Goal: Task Accomplishment & Management: Complete application form

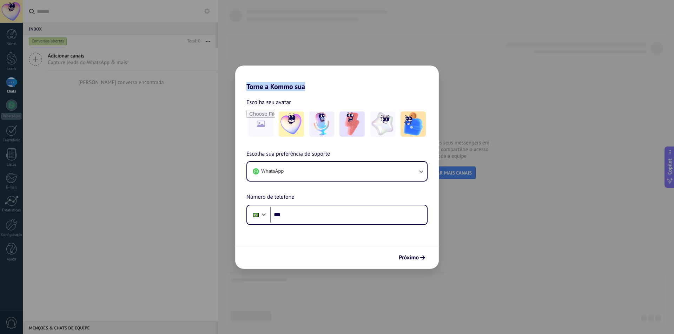
drag, startPoint x: 246, startPoint y: 88, endPoint x: 305, endPoint y: 90, distance: 58.7
click at [305, 90] on h2 "Torne a Kommo sua" at bounding box center [337, 78] width 204 height 25
click at [292, 100] on div "Escolha seu avatar" at bounding box center [336, 102] width 181 height 9
click at [264, 131] on input "file" at bounding box center [260, 124] width 27 height 27
type input "**********"
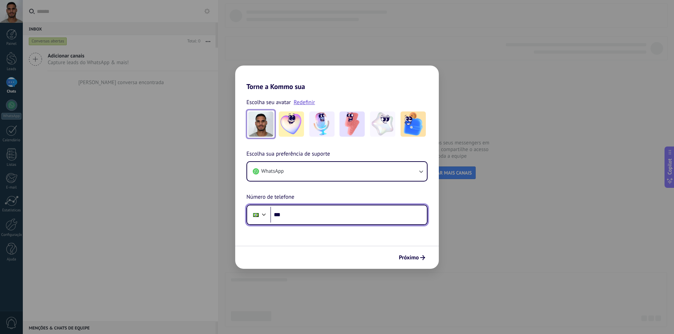
click at [320, 221] on input "***" at bounding box center [348, 215] width 157 height 16
type input "**"
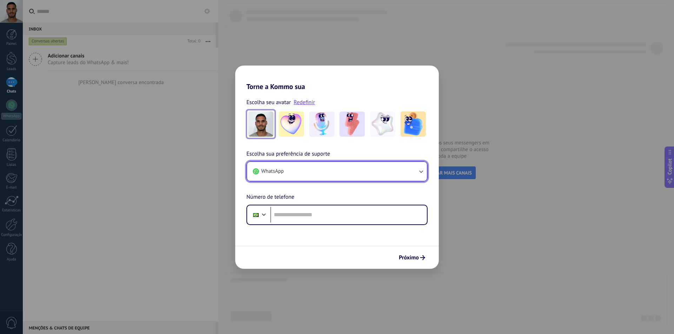
click at [325, 176] on button "WhatsApp" at bounding box center [337, 171] width 180 height 19
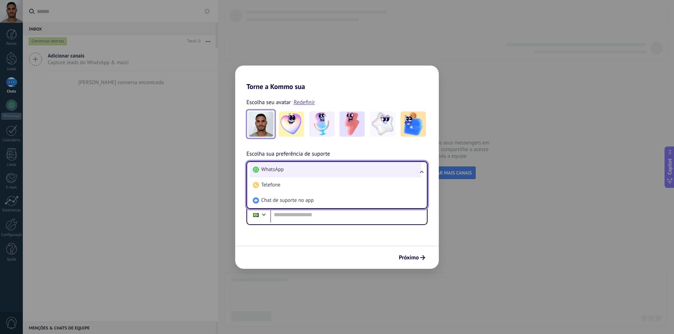
click at [327, 167] on li "WhatsApp" at bounding box center [335, 169] width 171 height 15
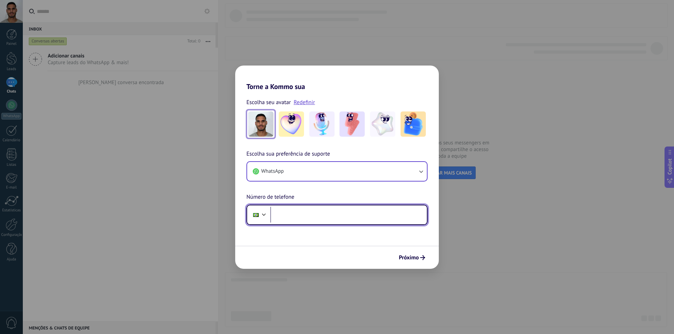
click at [333, 218] on input "tel" at bounding box center [348, 215] width 157 height 16
type input "**"
click at [264, 217] on div at bounding box center [264, 214] width 8 height 8
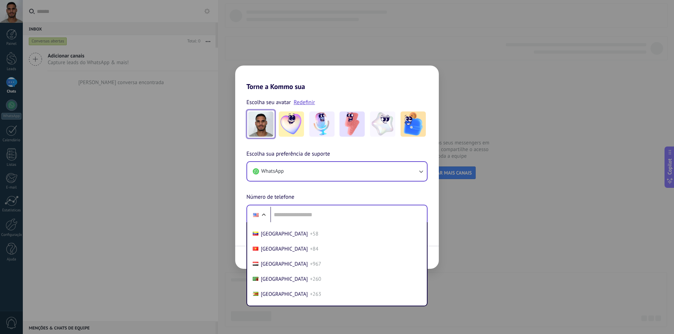
scroll to position [3106, 0]
click at [297, 210] on input "tel" at bounding box center [348, 215] width 157 height 16
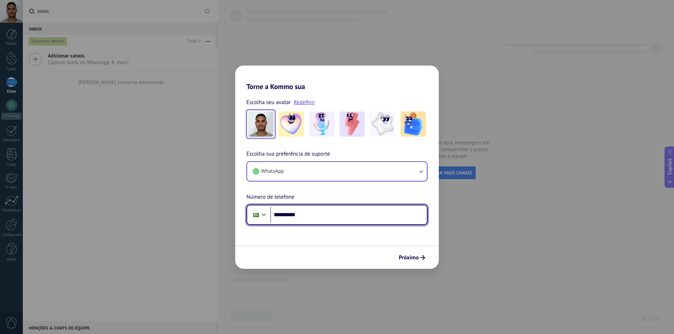
click at [325, 216] on input "**********" at bounding box center [348, 215] width 157 height 16
type input "**********"
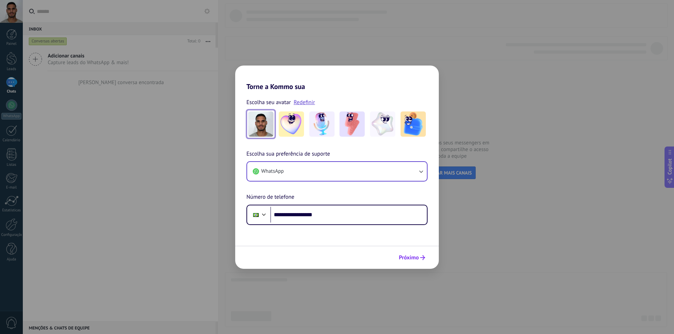
click at [419, 258] on span "Próximo" at bounding box center [412, 258] width 26 height 5
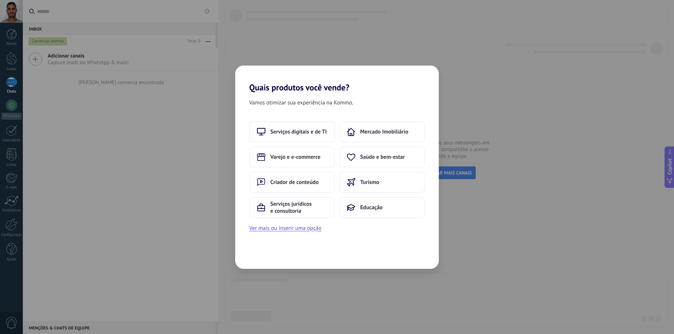
click at [294, 104] on span "Vamos otimizar sua experiência na Kommo." at bounding box center [301, 102] width 104 height 9
click at [336, 102] on span "Vamos otimizar sua experiência na Kommo." at bounding box center [301, 102] width 104 height 9
click at [337, 106] on span "Vamos otimizar sua experiência na Kommo." at bounding box center [301, 102] width 104 height 9
drag, startPoint x: 489, startPoint y: 43, endPoint x: 446, endPoint y: 59, distance: 45.6
click at [488, 43] on div "Quais produtos você vende? Vamos otimizar sua experiência na Kommo. Serviços di…" at bounding box center [337, 167] width 674 height 334
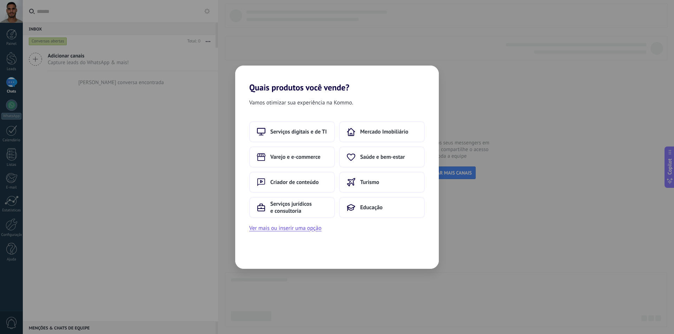
click at [432, 61] on div "Quais produtos você vende? Vamos otimizar sua experiência na Kommo. Serviços di…" at bounding box center [337, 167] width 674 height 334
drag, startPoint x: 291, startPoint y: 54, endPoint x: 281, endPoint y: 60, distance: 11.9
click at [282, 52] on div "Quais produtos você vende? Vamos otimizar sua experiência na Kommo. Serviços di…" at bounding box center [337, 167] width 674 height 334
click at [283, 112] on div "Vamos otimizar sua experiência na Kommo. Serviços digitais e de TI Mercado Imob…" at bounding box center [337, 181] width 204 height 177
click at [288, 103] on span "Vamos otimizar sua experiência na Kommo." at bounding box center [301, 102] width 104 height 9
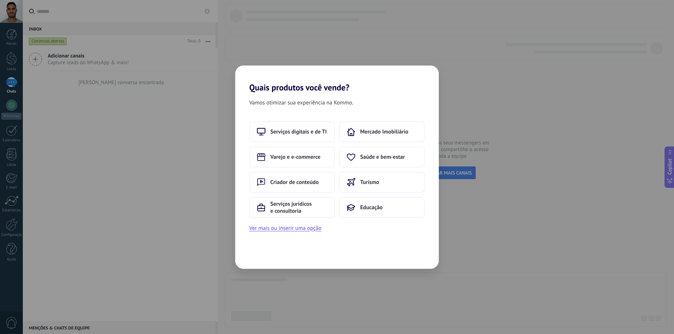
click at [336, 248] on div "Vamos otimizar sua experiência na Kommo. Serviços digitais e de TI Mercado Imob…" at bounding box center [337, 181] width 204 height 177
click at [279, 228] on button "Ver mais ou inserir uma opção" at bounding box center [285, 228] width 72 height 9
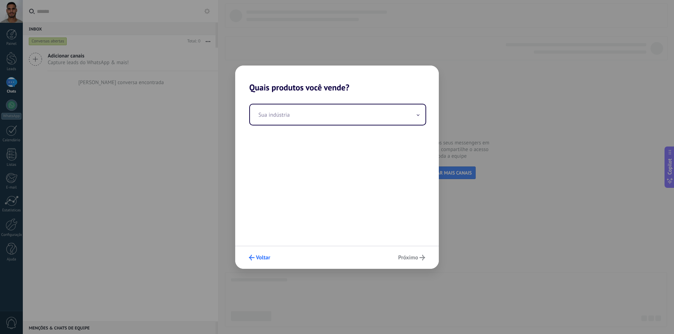
click at [263, 257] on span "Voltar" at bounding box center [263, 258] width 14 height 5
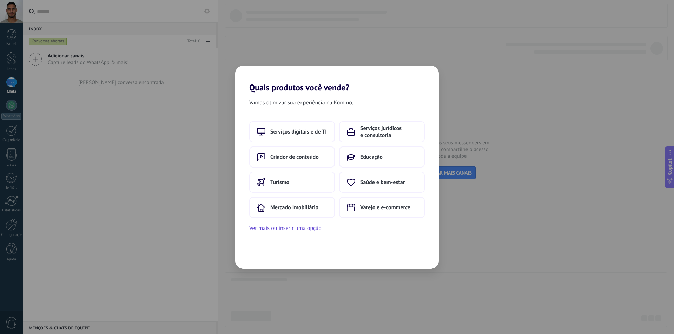
click at [419, 267] on div "Vamos otimizar sua experiência na Kommo. Serviços digitais e de TI Serviços jur…" at bounding box center [337, 181] width 204 height 177
click at [414, 259] on div "Vamos otimizar sua experiência na Kommo. Serviços digitais e de TI Serviços jur…" at bounding box center [337, 181] width 204 height 177
click at [297, 103] on span "Vamos otimizar sua experiência na Kommo." at bounding box center [301, 102] width 104 height 9
click at [298, 104] on span "Vamos otimizar sua experiência na Kommo." at bounding box center [301, 102] width 104 height 9
click at [301, 228] on button "Ver mais ou inserir uma opção" at bounding box center [285, 228] width 72 height 9
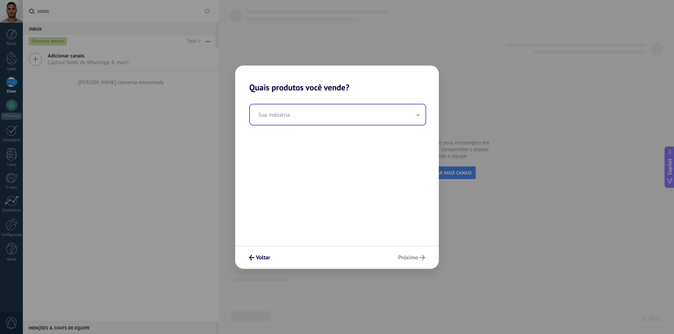
click at [306, 117] on input "text" at bounding box center [337, 115] width 175 height 20
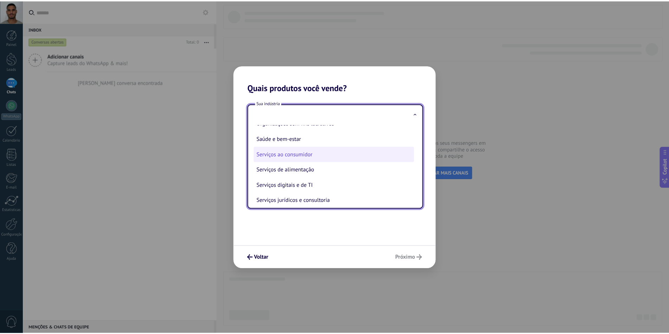
scroll to position [116, 0]
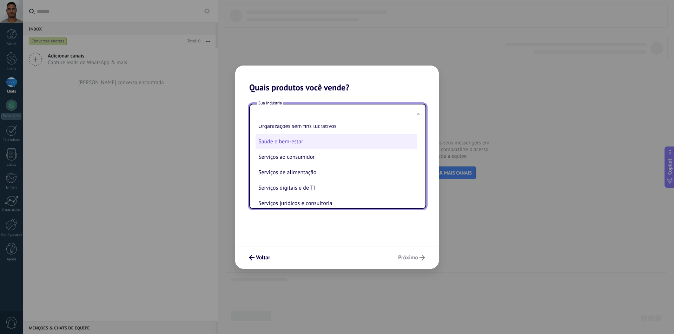
click at [317, 145] on li "Saúde e bem-estar" at bounding box center [336, 141] width 161 height 15
type input "**********"
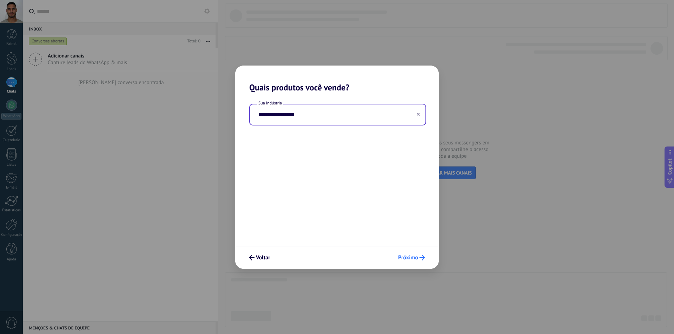
click at [414, 256] on span "Próximo" at bounding box center [408, 258] width 20 height 5
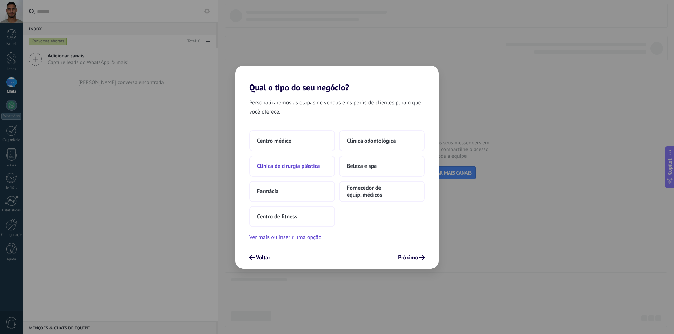
click at [308, 164] on span "Clínica de cirurgia plástica" at bounding box center [288, 166] width 63 height 7
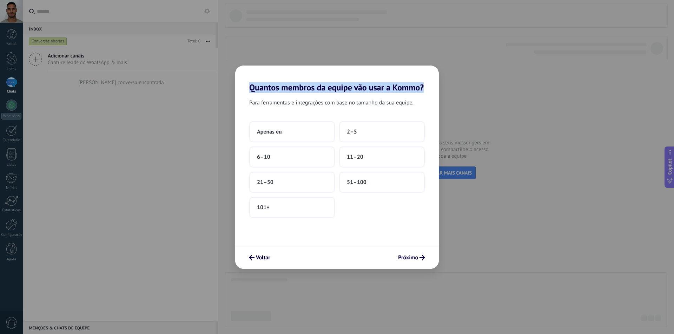
drag, startPoint x: 252, startPoint y: 92, endPoint x: 431, endPoint y: 89, distance: 179.7
click at [431, 89] on h2 "Quantos membros da equipe vão usar a Kommo?" at bounding box center [337, 79] width 204 height 27
click at [265, 258] on span "Voltar" at bounding box center [263, 258] width 14 height 5
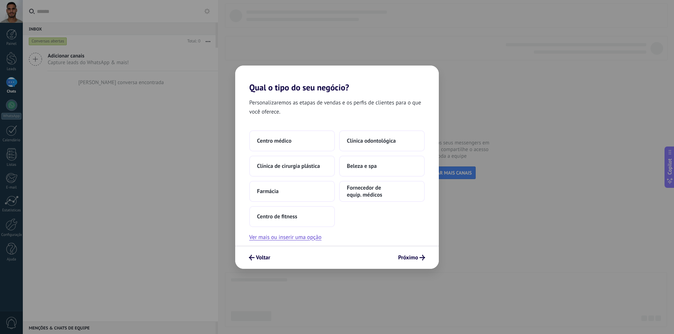
click at [265, 258] on span "Voltar" at bounding box center [263, 258] width 14 height 5
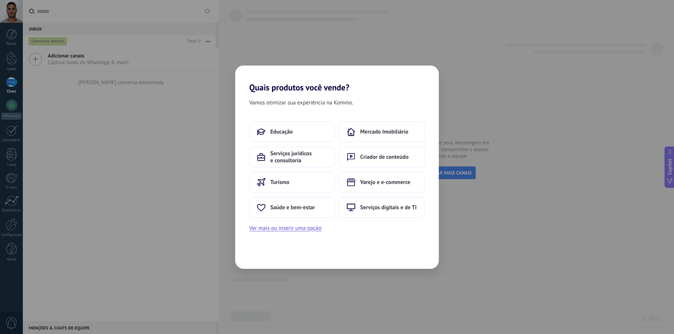
click at [265, 258] on div "Vamos otimizar sua experiência na Kommo. Educação Mercado Imobiliário Serviços …" at bounding box center [337, 181] width 204 height 177
click at [394, 250] on div "Vamos otimizar sua experiência na Kommo. Educação Mercado Imobiliário Serviços …" at bounding box center [337, 181] width 204 height 177
click at [555, 164] on div "Quais produtos você vende? Vamos otimizar sua experiência na Kommo. Educação Me…" at bounding box center [337, 167] width 674 height 334
click at [302, 207] on span "Saúde e bem-estar" at bounding box center [292, 207] width 45 height 7
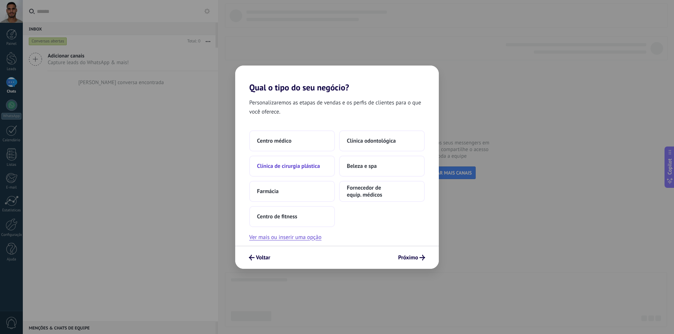
click at [287, 168] on span "Clínica de cirurgia plástica" at bounding box center [288, 166] width 63 height 7
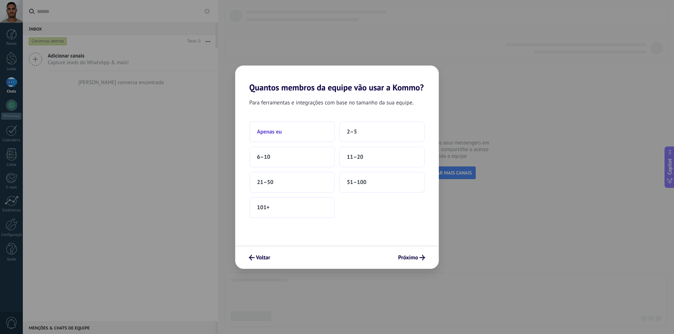
click at [279, 133] on span "Apenas eu" at bounding box center [269, 131] width 25 height 7
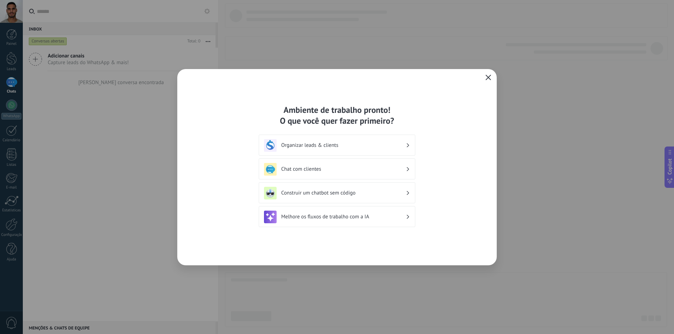
click at [490, 75] on icon "button" at bounding box center [488, 78] width 6 height 6
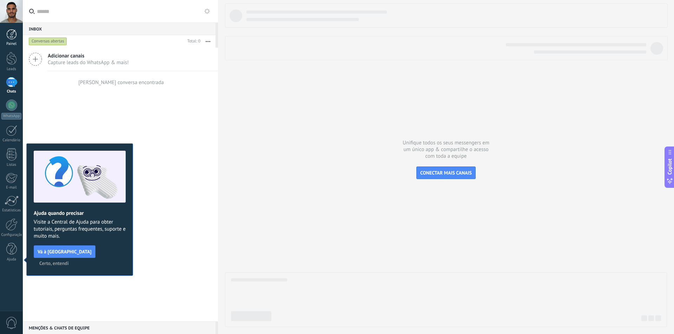
click at [14, 40] on link "Painel" at bounding box center [11, 37] width 23 height 17
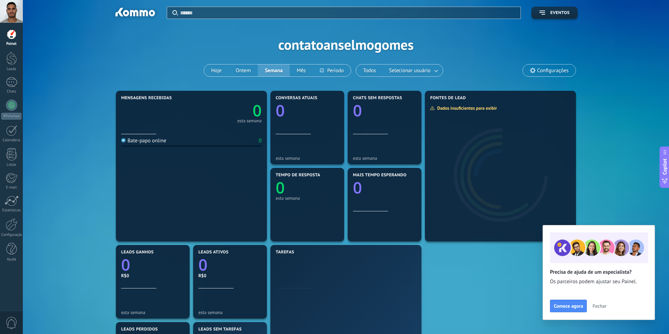
click at [539, 69] on span "Configurações" at bounding box center [552, 71] width 31 height 6
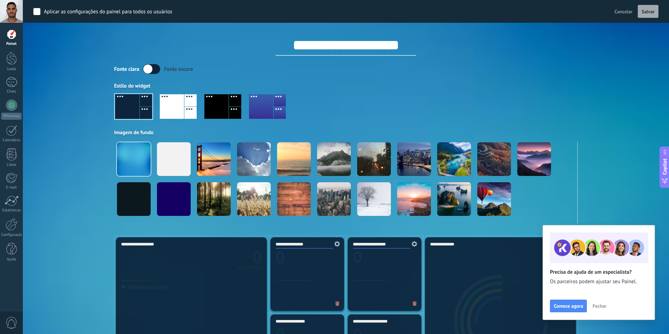
click at [149, 71] on label at bounding box center [151, 69] width 17 height 10
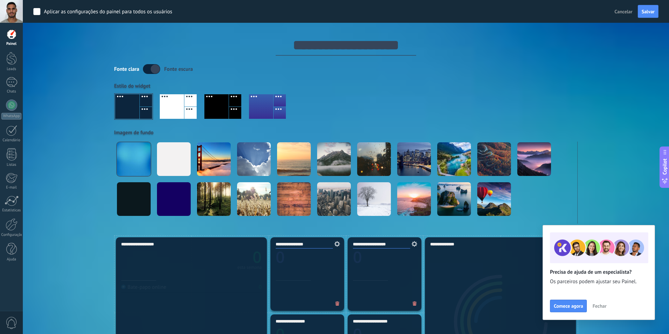
click at [150, 68] on label at bounding box center [151, 69] width 17 height 10
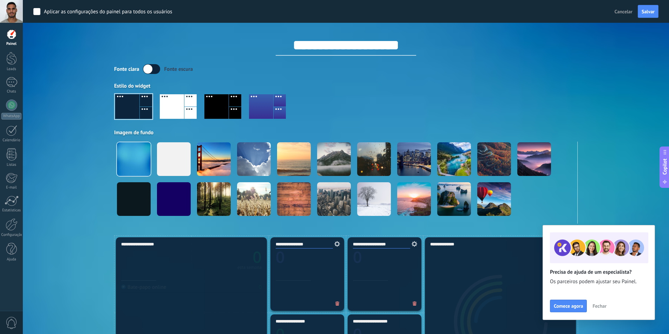
click at [220, 115] on div at bounding box center [216, 106] width 24 height 25
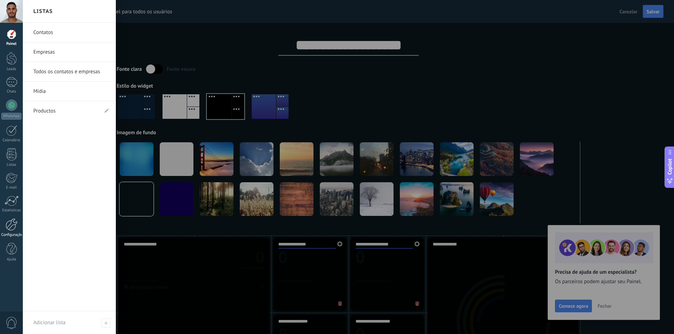
click at [12, 231] on link "Configurações" at bounding box center [11, 228] width 23 height 19
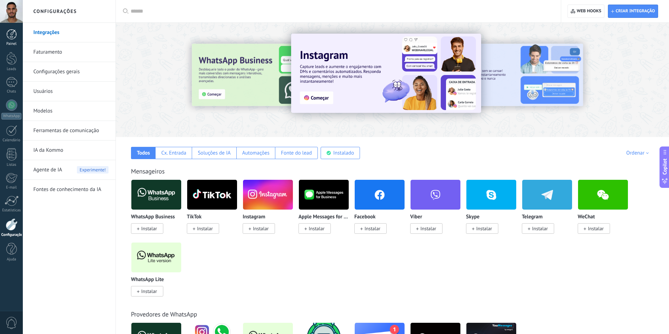
click at [13, 32] on div at bounding box center [11, 34] width 11 height 11
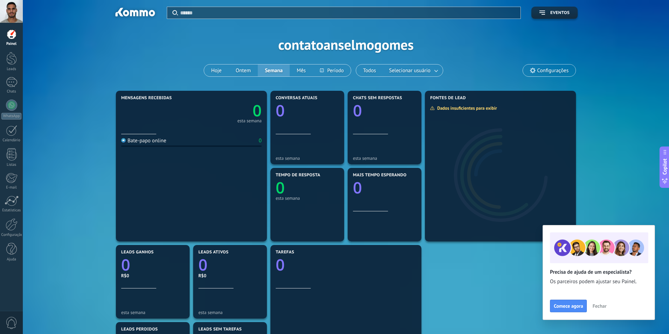
click at [603, 306] on span "Fechar" at bounding box center [599, 306] width 14 height 5
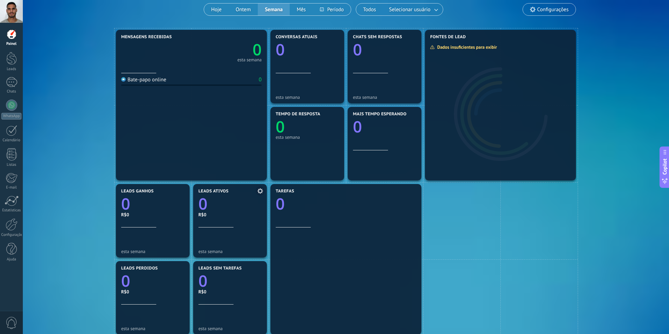
scroll to position [70, 0]
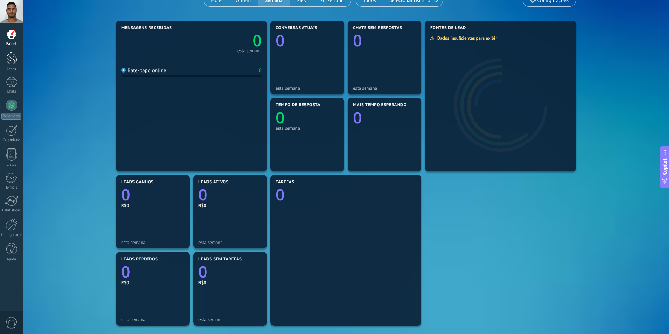
click at [10, 59] on div at bounding box center [11, 58] width 11 height 13
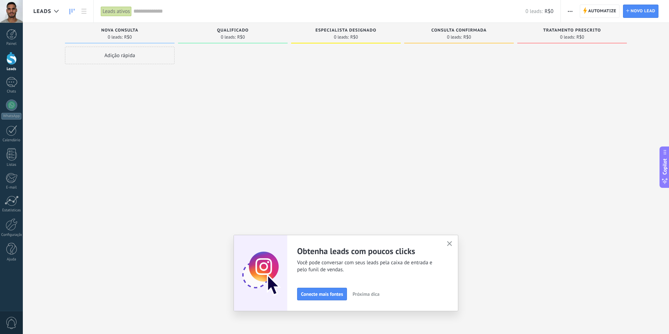
click at [567, 11] on button "button" at bounding box center [570, 11] width 10 height 13
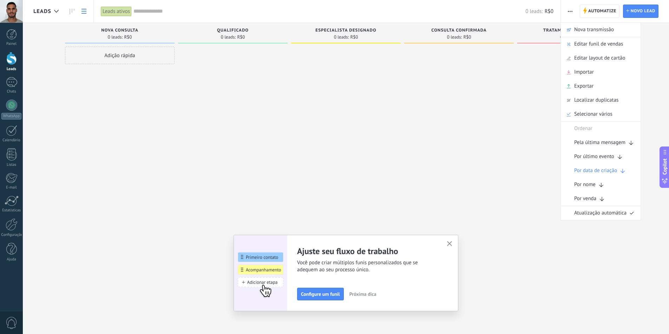
click at [84, 9] on use at bounding box center [83, 11] width 5 height 5
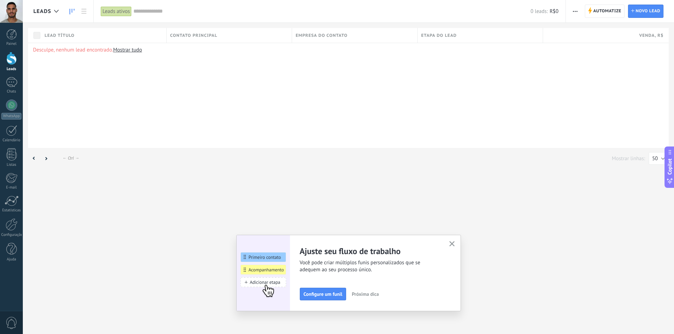
click at [71, 9] on icon at bounding box center [71, 12] width 5 height 6
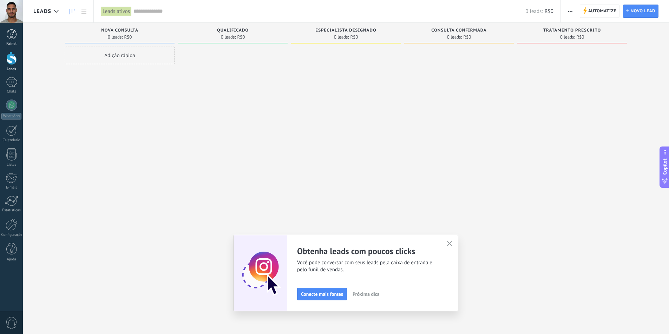
click at [15, 37] on div at bounding box center [11, 34] width 11 height 11
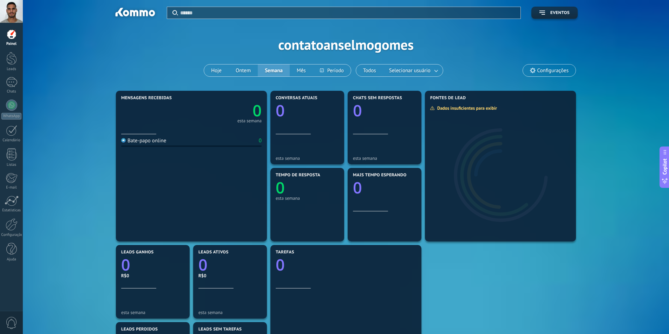
click at [537, 68] on span "Configurações" at bounding box center [552, 71] width 31 height 6
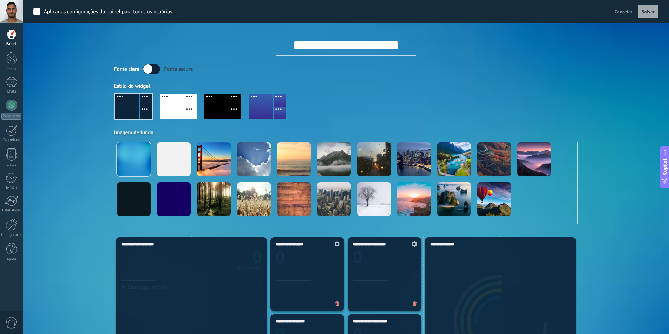
click at [212, 105] on div at bounding box center [216, 106] width 24 height 25
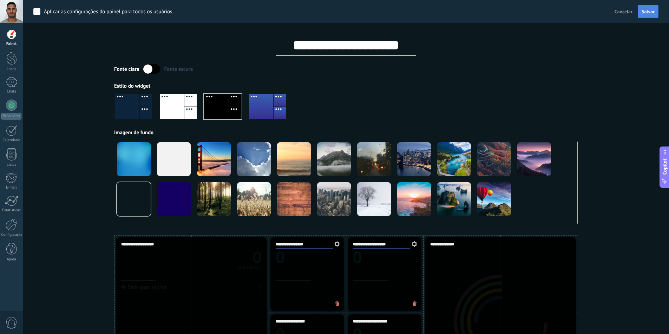
click at [653, 11] on span "Salvar" at bounding box center [647, 11] width 13 height 5
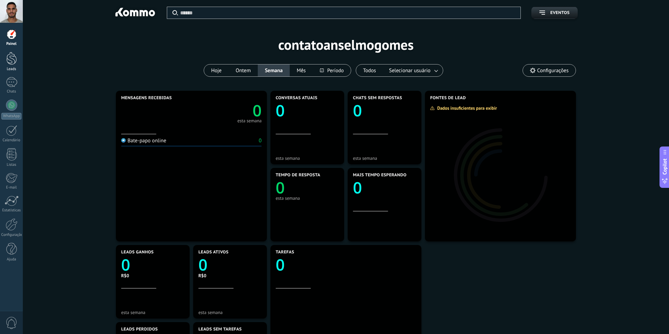
click at [11, 59] on div at bounding box center [11, 58] width 11 height 13
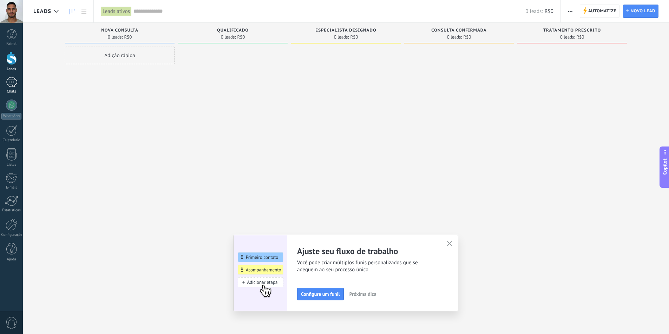
click at [12, 84] on div at bounding box center [11, 82] width 11 height 10
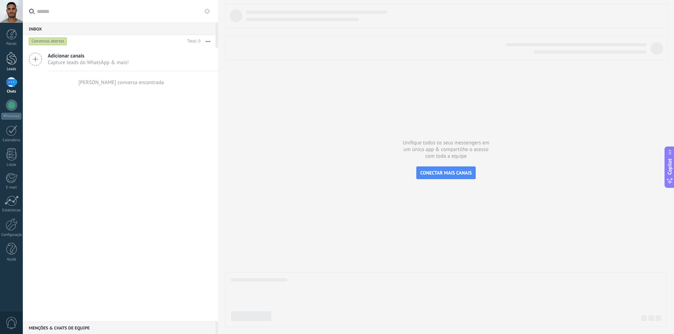
click at [11, 61] on div at bounding box center [11, 58] width 11 height 13
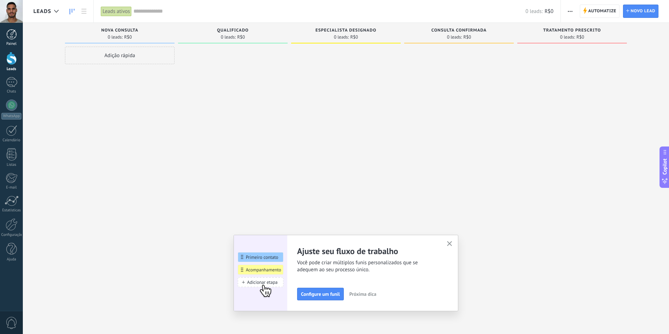
click at [14, 35] on div at bounding box center [11, 34] width 11 height 11
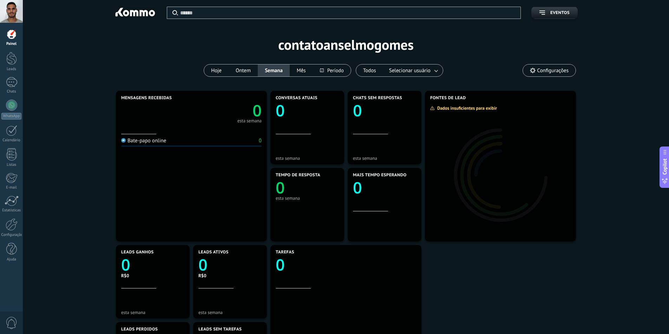
click at [533, 69] on use at bounding box center [533, 71] width 6 height 6
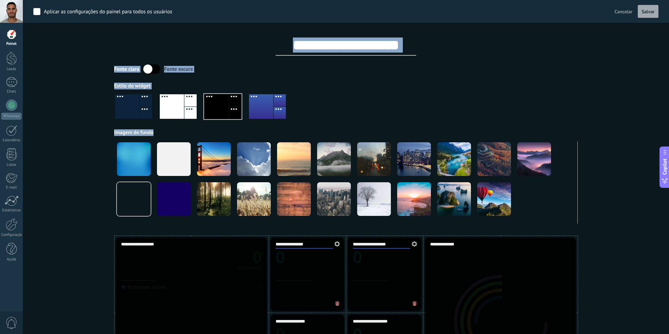
drag, startPoint x: 303, startPoint y: 221, endPoint x: 390, endPoint y: 224, distance: 86.8
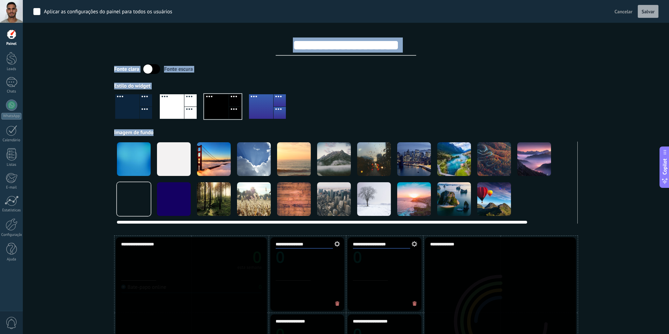
drag, startPoint x: 200, startPoint y: 222, endPoint x: 156, endPoint y: 215, distance: 44.4
click at [156, 215] on div at bounding box center [345, 183] width 463 height 82
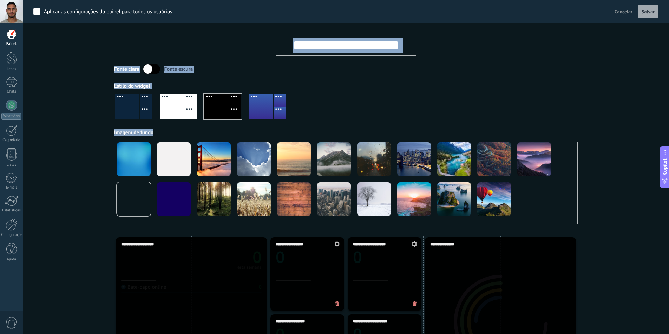
click at [427, 95] on div at bounding box center [345, 109] width 463 height 40
click at [12, 226] on div at bounding box center [12, 225] width 12 height 12
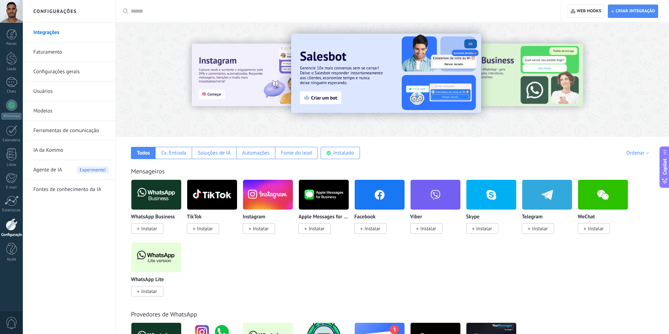
click at [12, 11] on div at bounding box center [11, 11] width 23 height 23
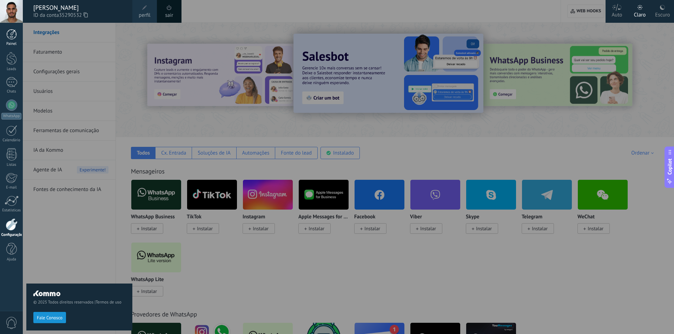
click at [15, 34] on div at bounding box center [11, 34] width 11 height 11
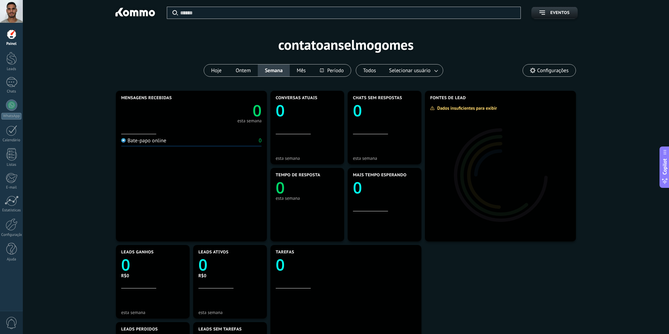
click at [110, 56] on div "Aplicar Eventos contatoanselmogomes Hoje Ontem Semana Mês Todos Selecionar usuá…" at bounding box center [345, 44] width 625 height 89
click at [17, 60] on link "Leads" at bounding box center [11, 62] width 23 height 20
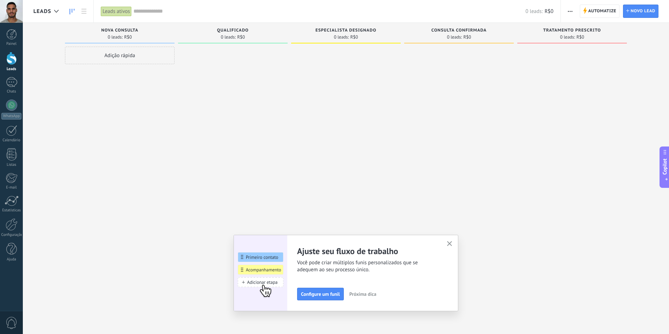
click at [398, 194] on div at bounding box center [346, 168] width 110 height 243
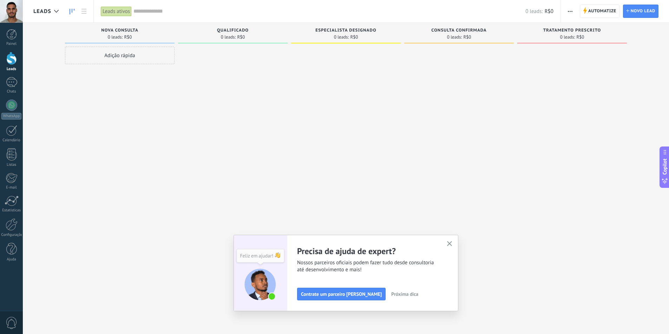
click at [109, 149] on div "Adição rápida" at bounding box center [120, 168] width 110 height 243
